Goal: Information Seeking & Learning: Learn about a topic

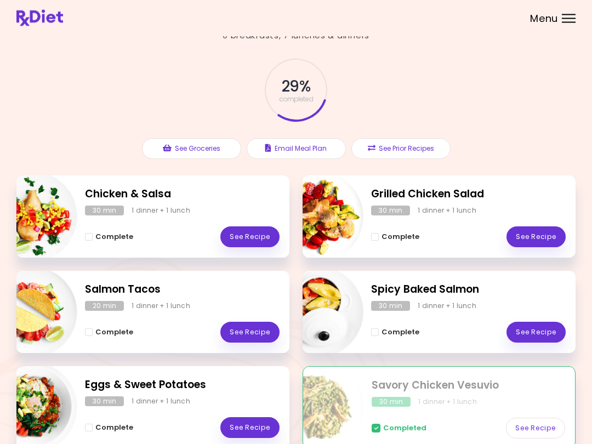
scroll to position [22, 0]
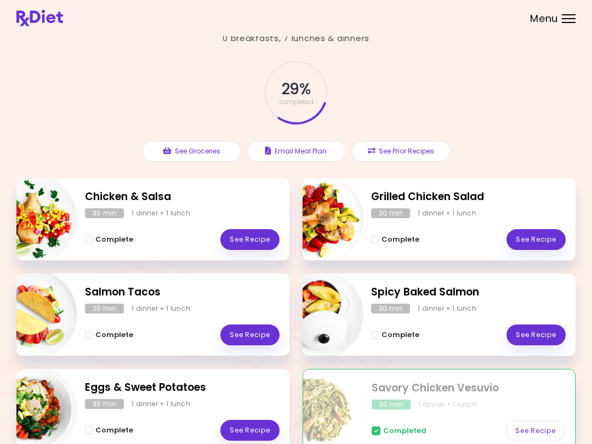
click at [444, 239] on link "See Recipe" at bounding box center [536, 239] width 59 height 21
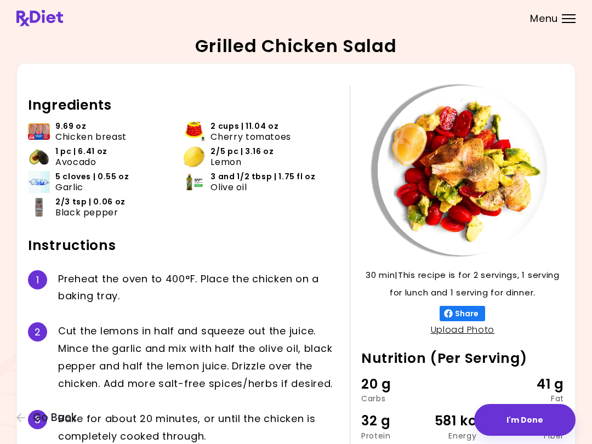
click at [27, 418] on button "Go Back" at bounding box center [49, 418] width 66 height 12
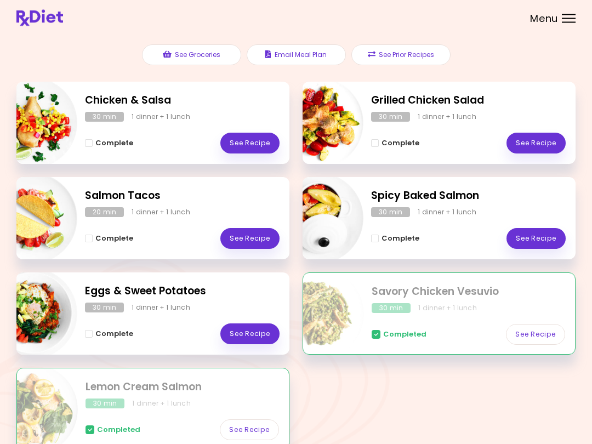
scroll to position [120, 0]
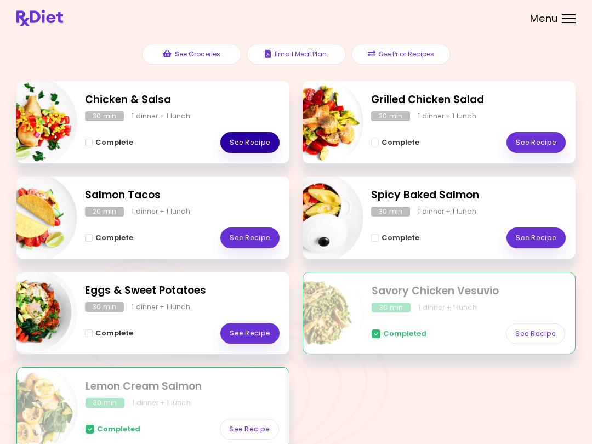
click at [260, 136] on link "See Recipe" at bounding box center [250, 142] width 59 height 21
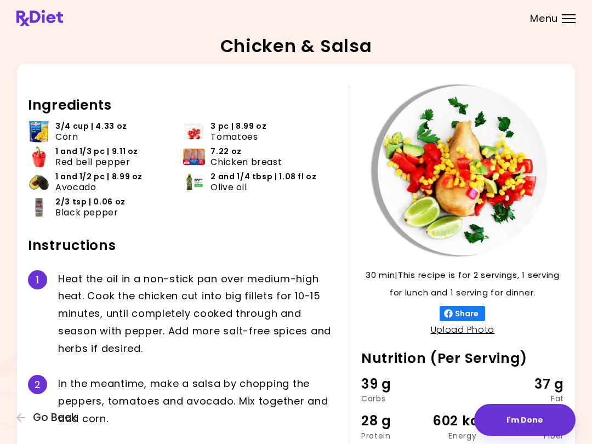
click at [31, 419] on button "Go Back" at bounding box center [49, 418] width 66 height 12
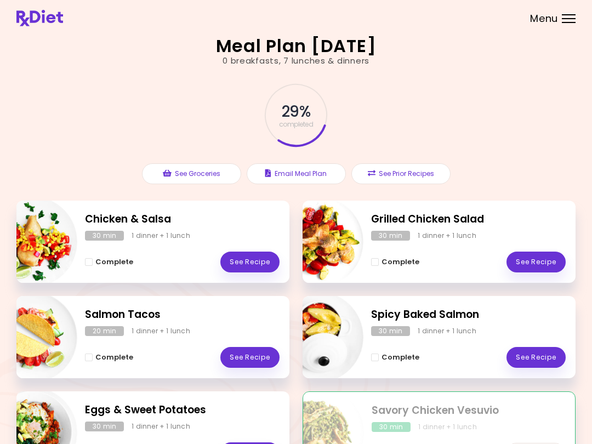
click at [444, 352] on link "See Recipe" at bounding box center [536, 357] width 59 height 21
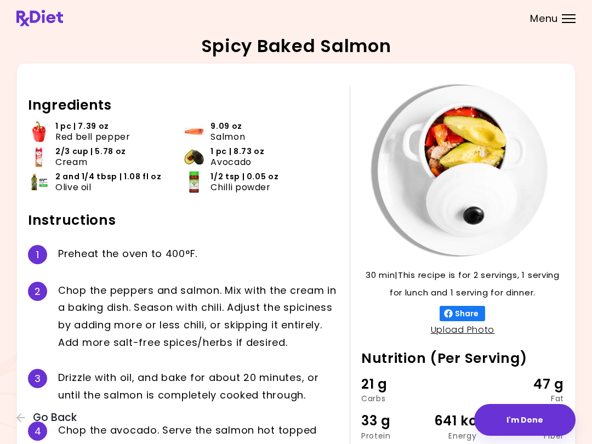
click at [219, 360] on div "3 D r i z z l e w i t h o i l , a n d b a k e f o r a b o u t 2 0 m i n u t e s…" at bounding box center [183, 386] width 311 height 53
click at [25, 420] on icon "button" at bounding box center [21, 418] width 10 height 10
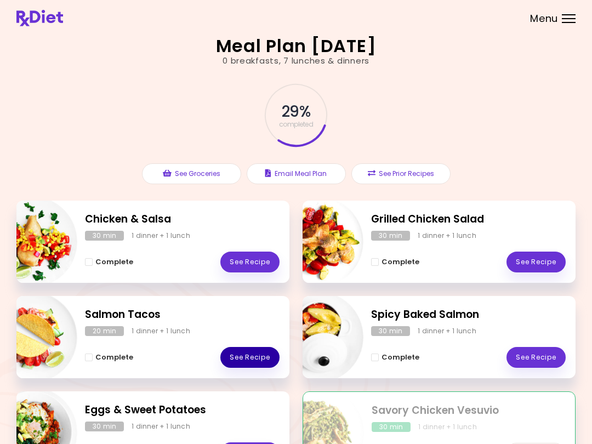
click at [259, 359] on link "See Recipe" at bounding box center [250, 357] width 59 height 21
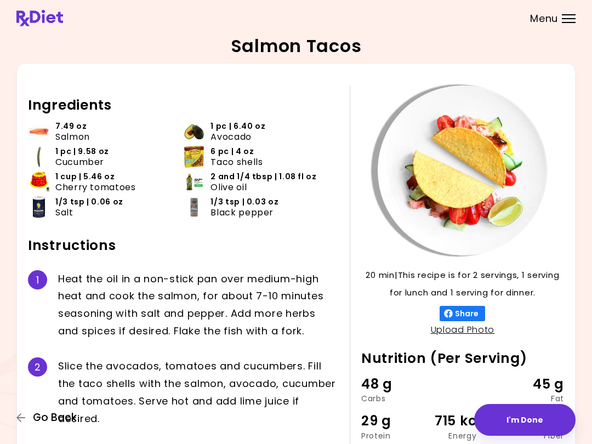
click at [25, 419] on icon "button" at bounding box center [21, 418] width 10 height 10
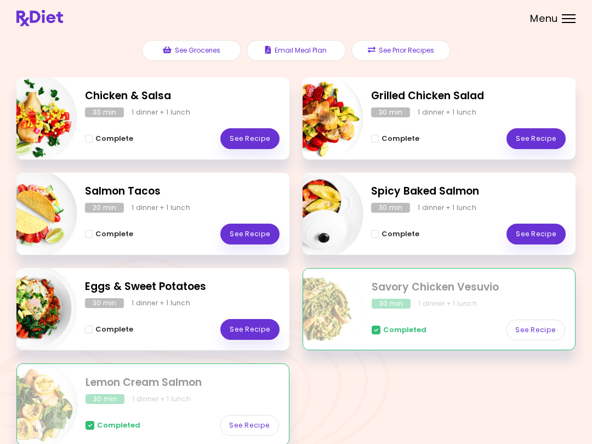
scroll to position [175, 0]
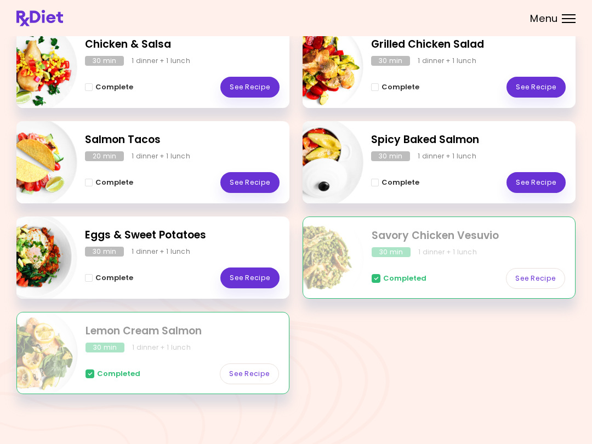
click at [381, 388] on div "Chicken & Salsa 30 min 1 dinner + 1 lunch Complete See Recipe Grilled Chicken S…" at bounding box center [296, 217] width 560 height 382
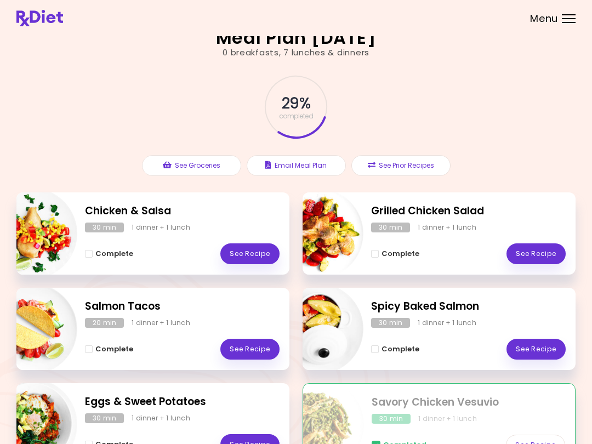
scroll to position [0, 0]
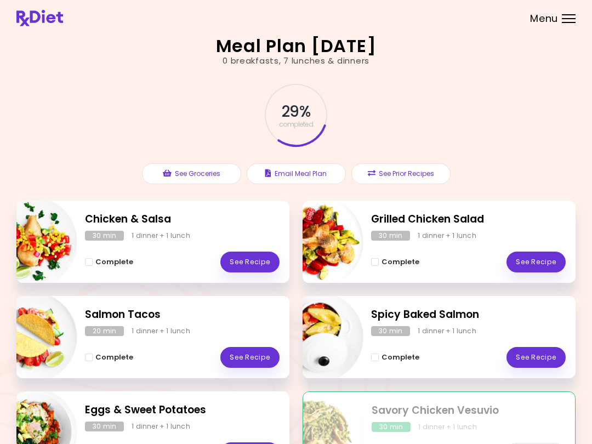
click at [265, 263] on link "See Recipe" at bounding box center [250, 262] width 59 height 21
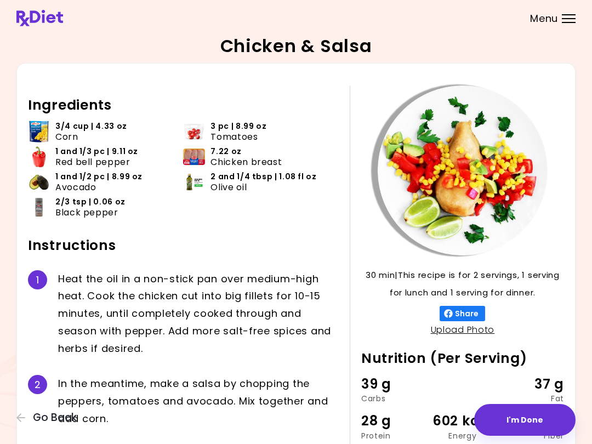
click at [25, 419] on icon "button" at bounding box center [20, 418] width 9 height 9
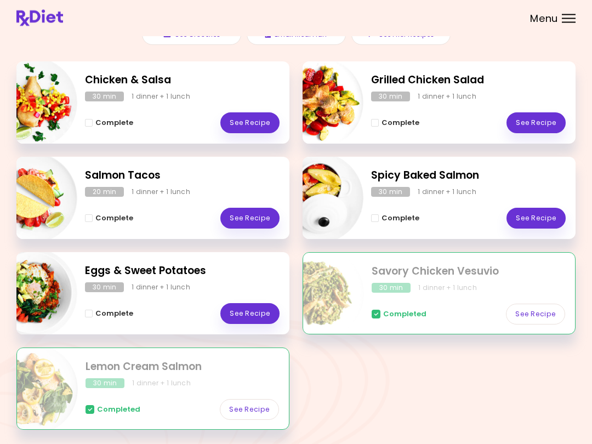
scroll to position [175, 0]
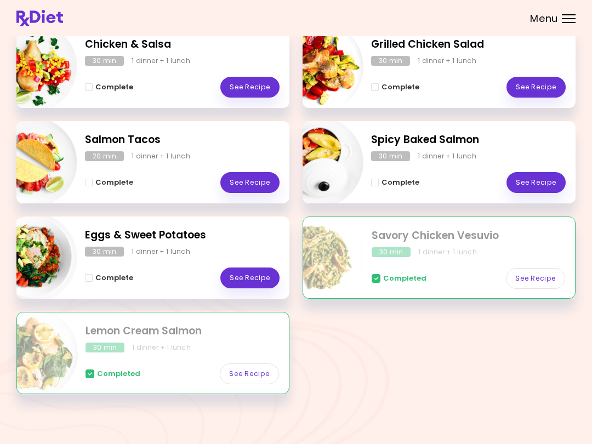
click at [444, 92] on link "See Recipe" at bounding box center [536, 87] width 59 height 21
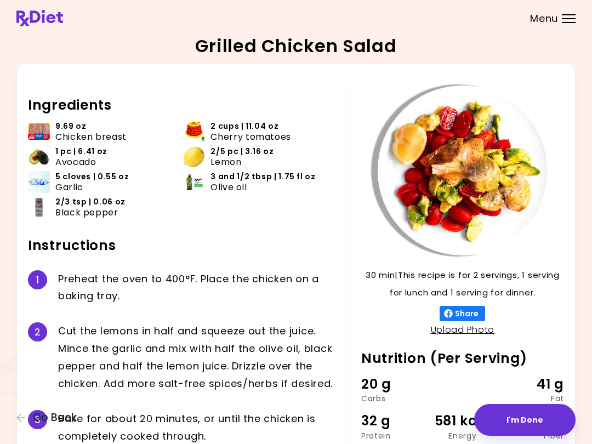
click at [22, 414] on icon "button" at bounding box center [21, 418] width 10 height 10
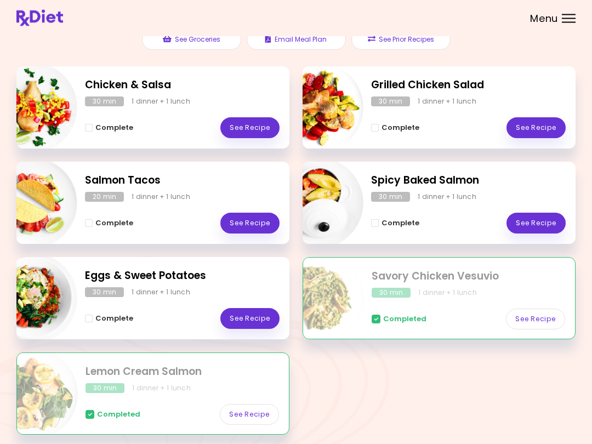
scroll to position [175, 0]
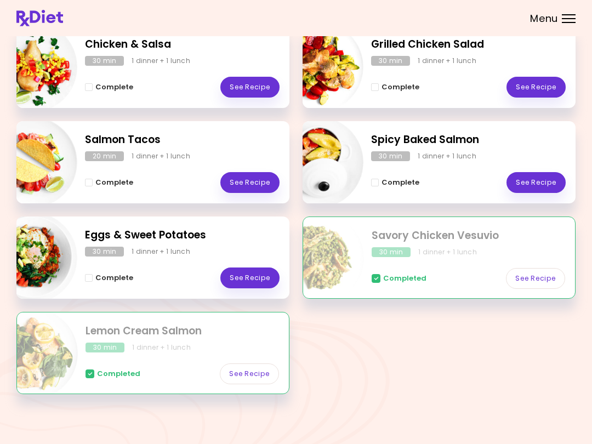
click at [263, 273] on link "See Recipe" at bounding box center [250, 278] width 59 height 21
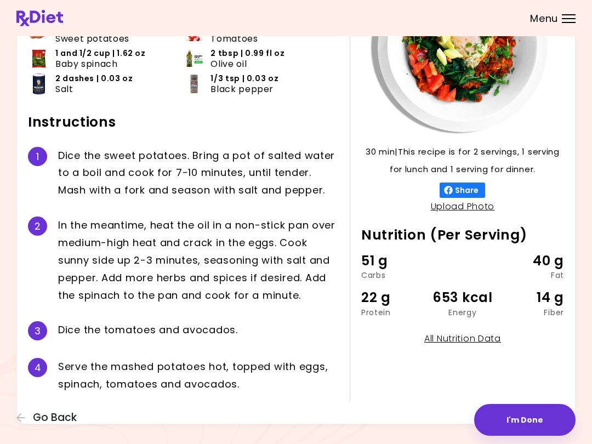
scroll to position [135, 0]
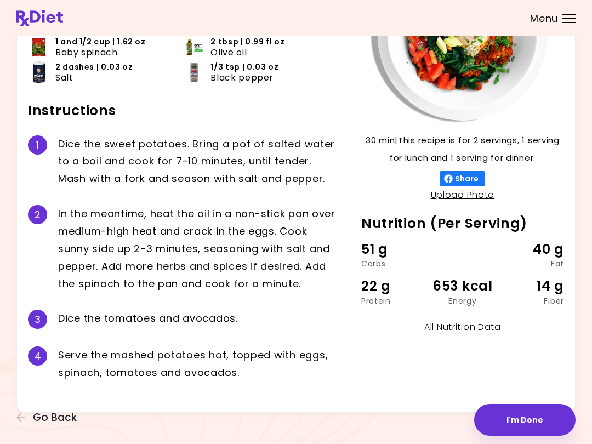
click at [297, 321] on div "D i c e t h e t o m a t o e s a n d a v o c a d o s ." at bounding box center [198, 319] width 281 height 19
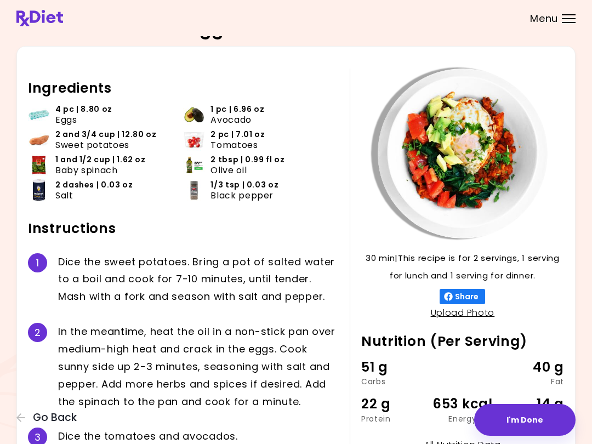
scroll to position [0, 0]
